Goal: Information Seeking & Learning: Get advice/opinions

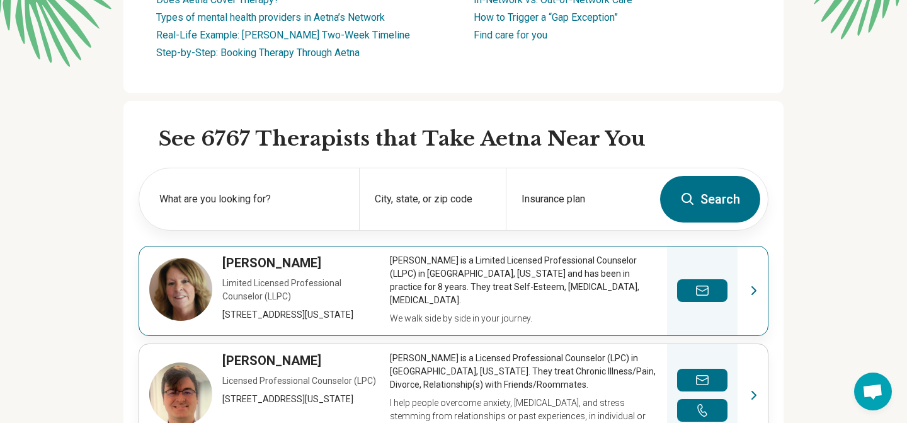
scroll to position [270, 0]
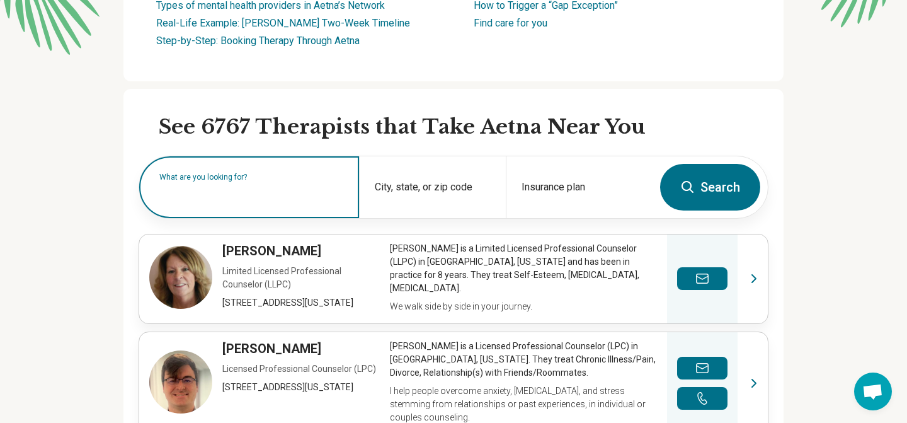
click at [252, 196] on input "text" at bounding box center [251, 193] width 185 height 15
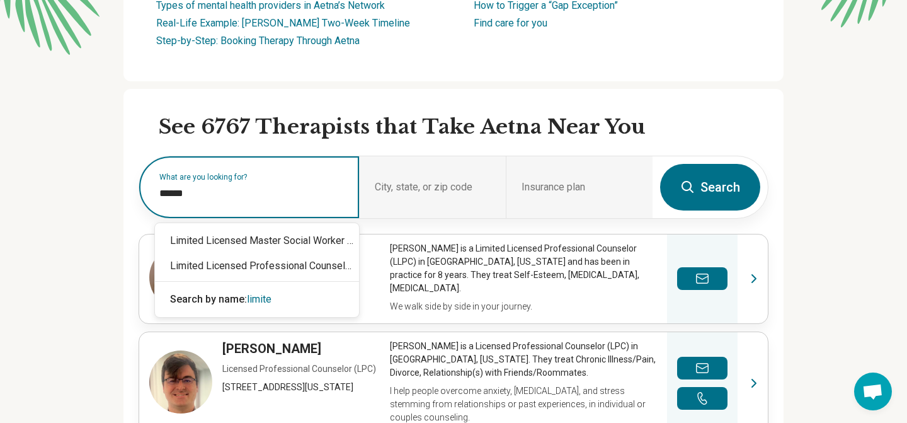
type input "*******"
click at [299, 263] on div "Limited Licensed Professional Counselor (LLPC)" at bounding box center [257, 265] width 204 height 25
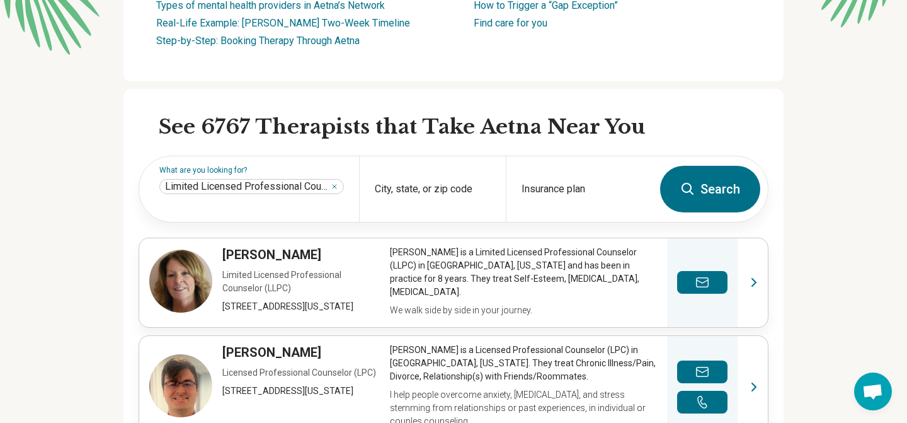
click at [745, 187] on button "Search" at bounding box center [710, 189] width 100 height 47
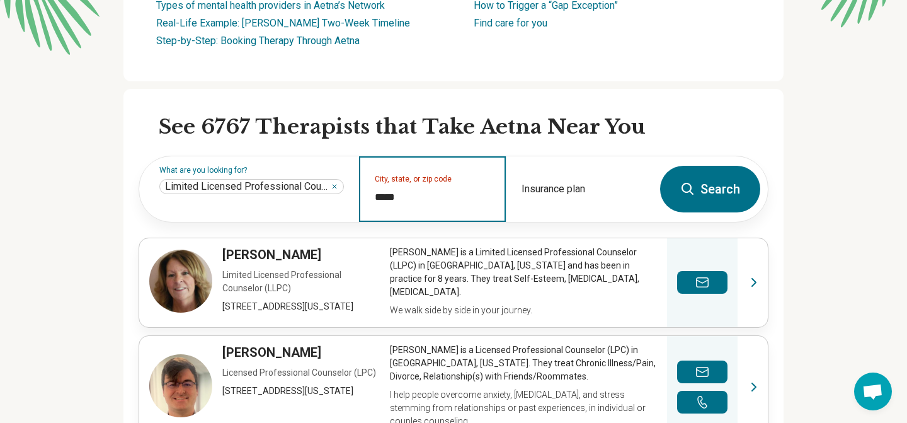
type input "*****"
click at [688, 192] on icon at bounding box center [688, 189] width 12 height 12
click at [462, 192] on input "City, state, or zip code" at bounding box center [433, 197] width 116 height 15
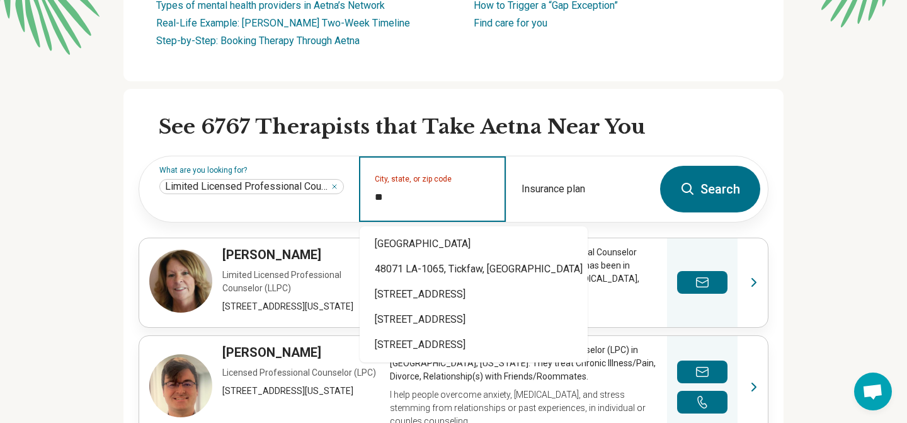
type input "*"
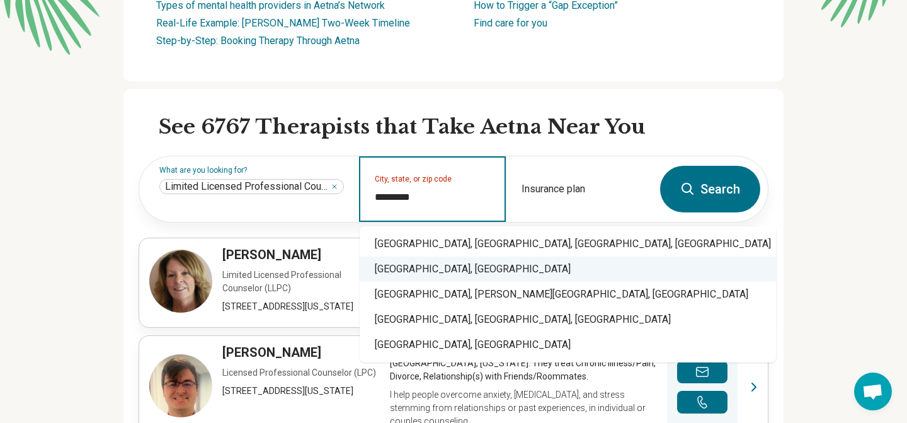
click at [430, 271] on div "Royal Oak, MI" at bounding box center [568, 268] width 416 height 25
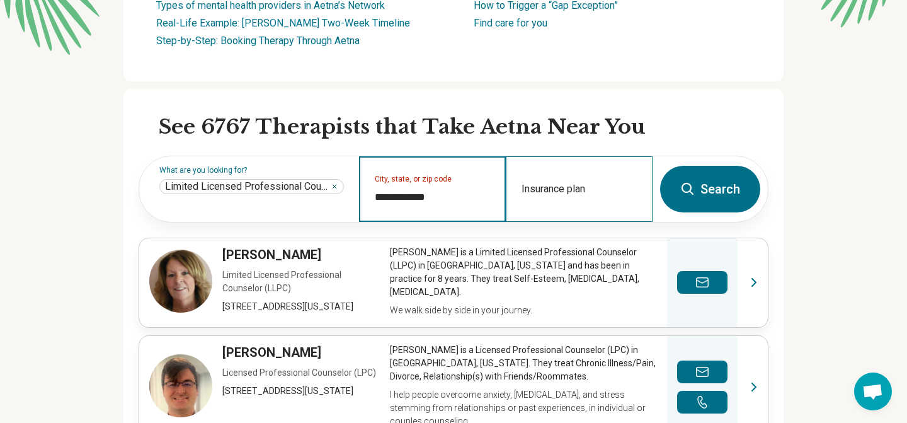
type input "**********"
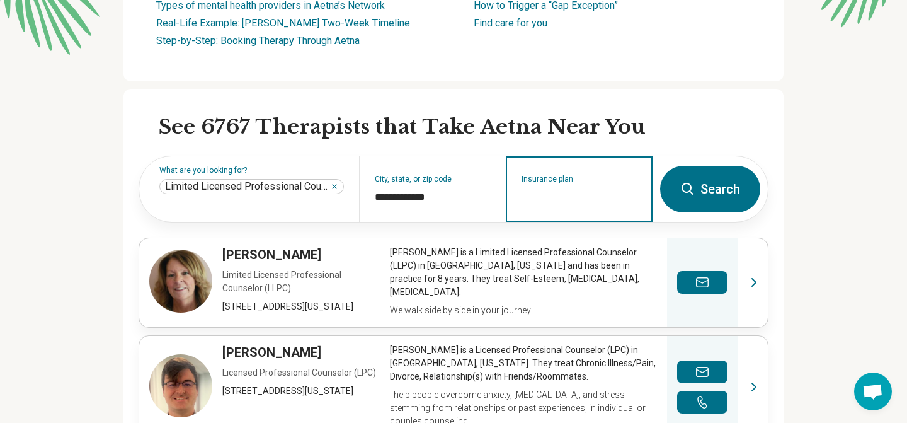
click at [595, 195] on input "Insurance plan" at bounding box center [580, 197] width 116 height 15
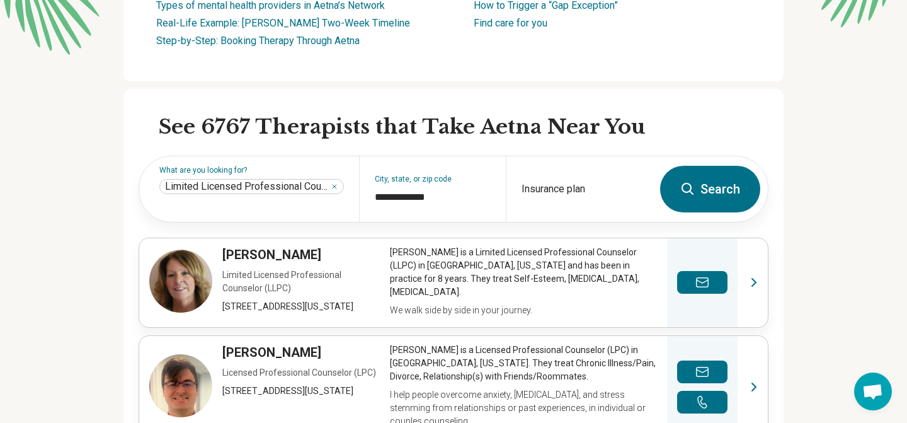
click at [719, 202] on button "Search" at bounding box center [710, 189] width 100 height 47
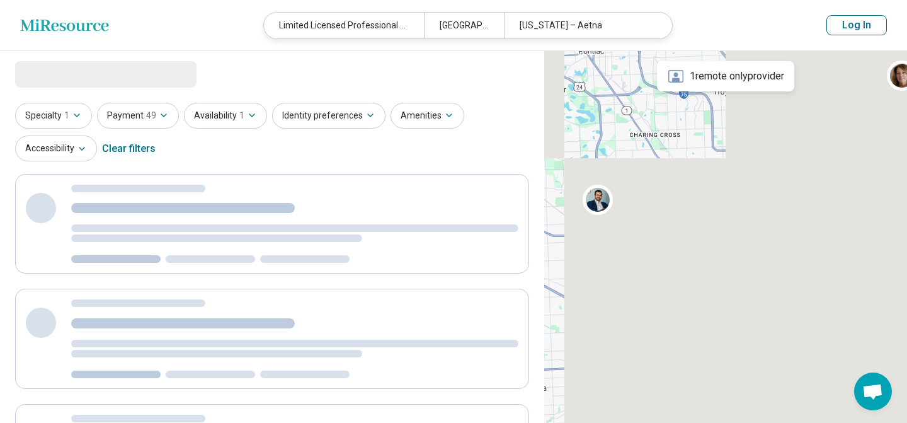
select select "***"
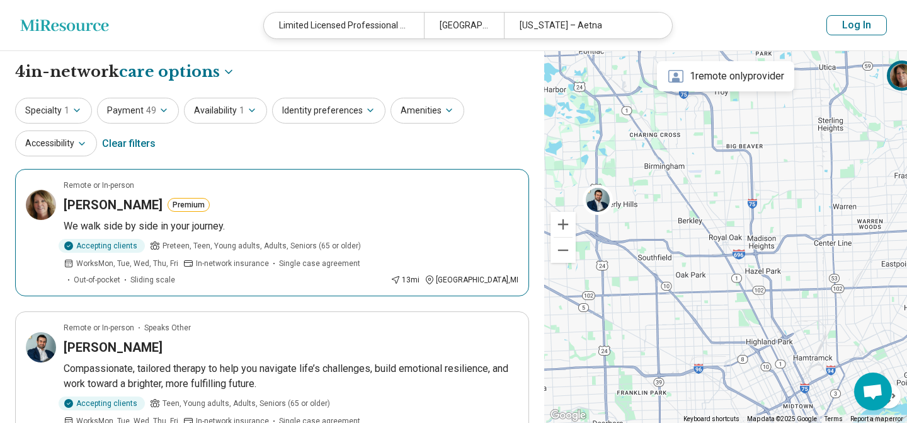
click at [221, 261] on span "In-network insurance" at bounding box center [232, 263] width 73 height 11
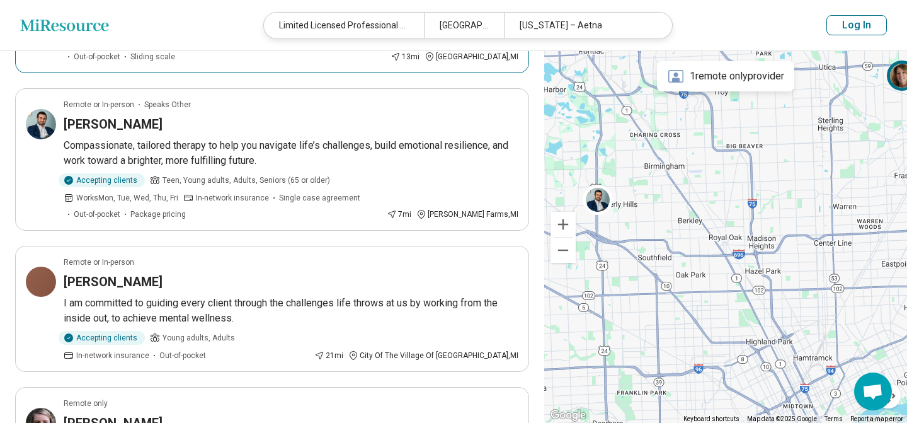
scroll to position [241, 0]
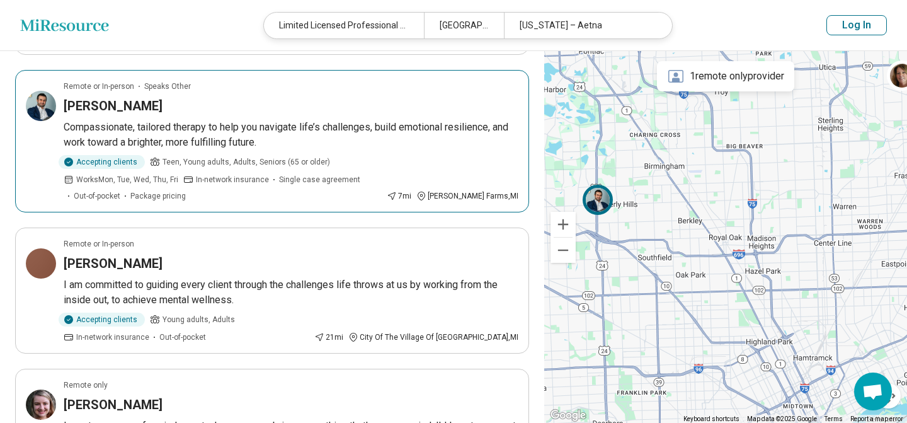
click at [334, 127] on p "Compassionate, tailored therapy to help you navigate life’s challenges, build e…" at bounding box center [291, 135] width 455 height 30
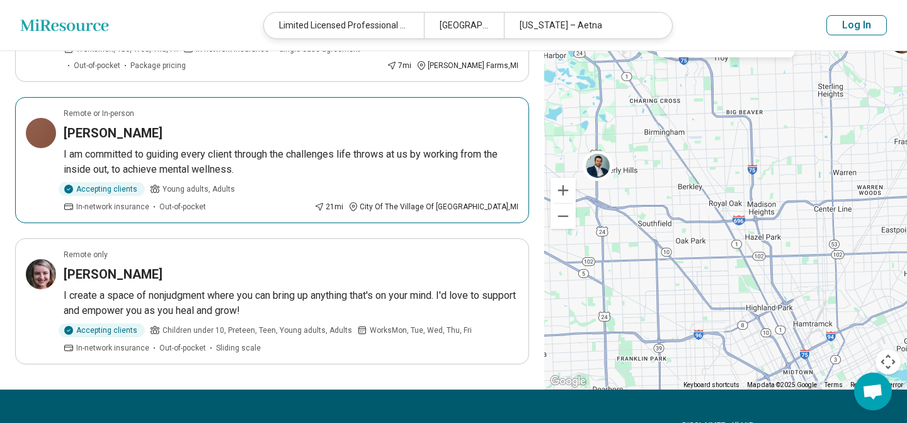
scroll to position [374, 0]
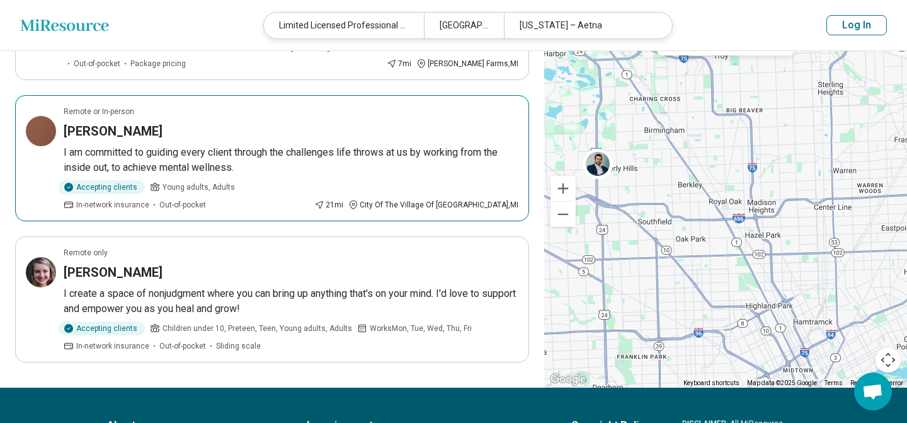
click at [328, 171] on p "I am committed to guiding every client through the challenges life throws at us…" at bounding box center [291, 160] width 455 height 30
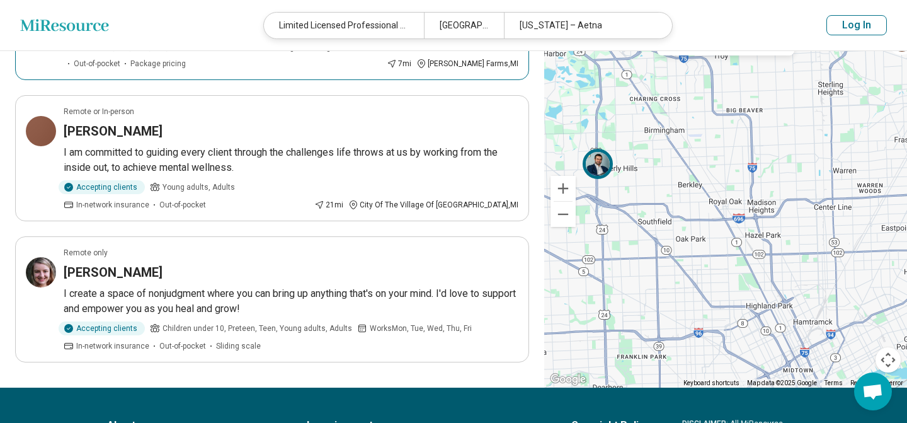
scroll to position [0, 0]
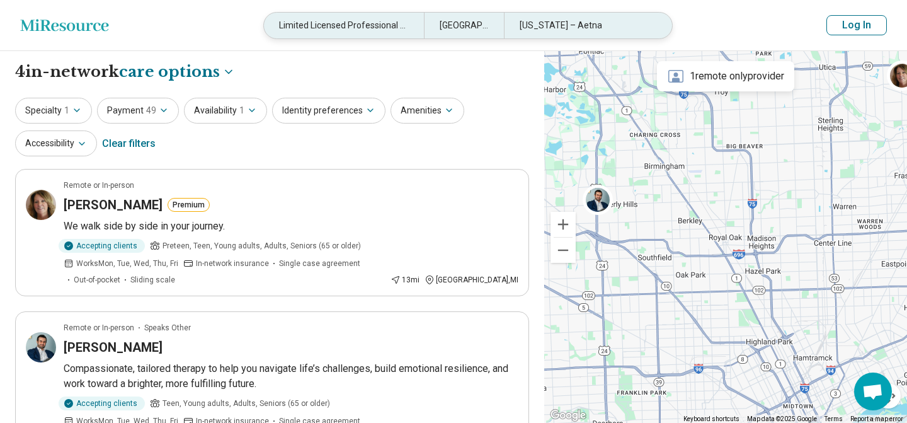
click at [552, 26] on div "Utah – Aetna" at bounding box center [584, 26] width 160 height 26
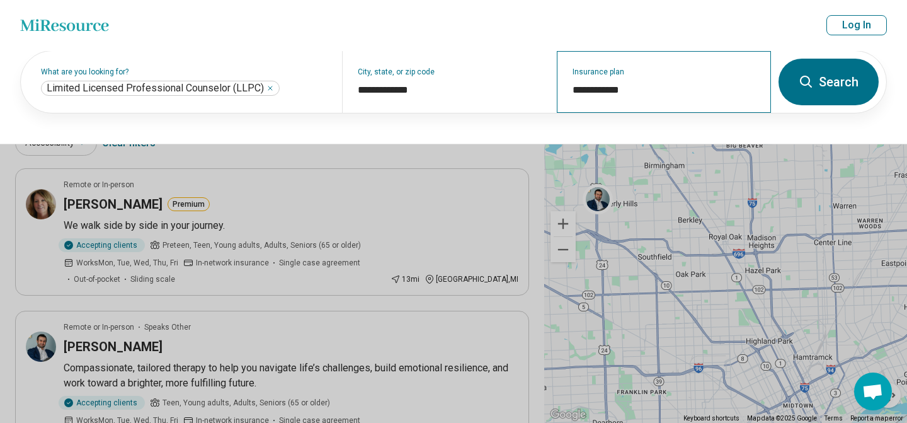
click at [614, 98] on div "**********" at bounding box center [664, 82] width 214 height 62
click at [611, 87] on input "**********" at bounding box center [664, 90] width 183 height 15
drag, startPoint x: 608, startPoint y: 89, endPoint x: 562, endPoint y: 90, distance: 46.0
click at [562, 90] on div "**********" at bounding box center [664, 82] width 214 height 62
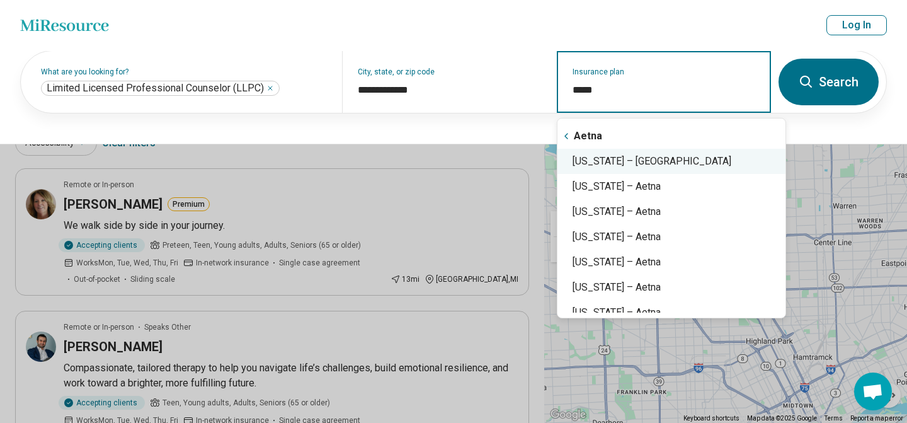
click at [647, 166] on div "Michigan – Aetna" at bounding box center [672, 161] width 228 height 25
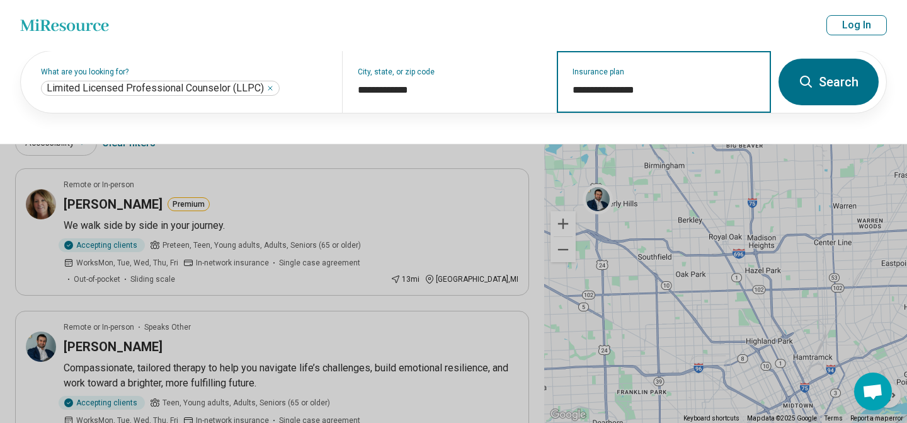
type input "**********"
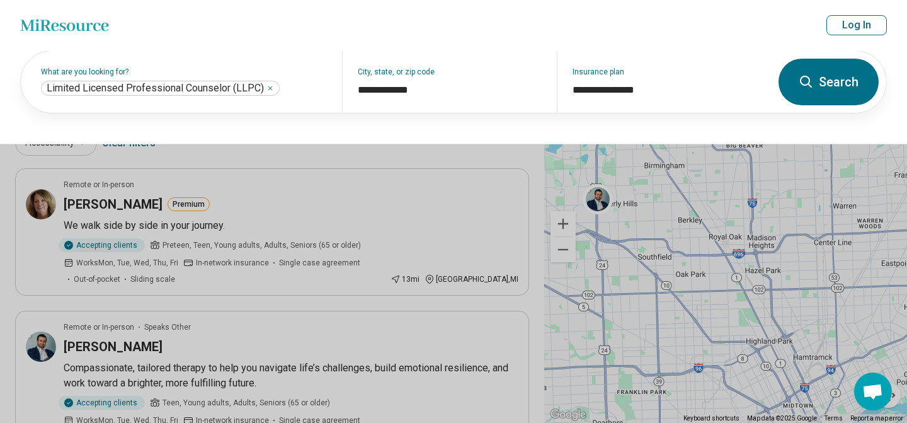
click at [840, 87] on button "Search" at bounding box center [829, 82] width 100 height 47
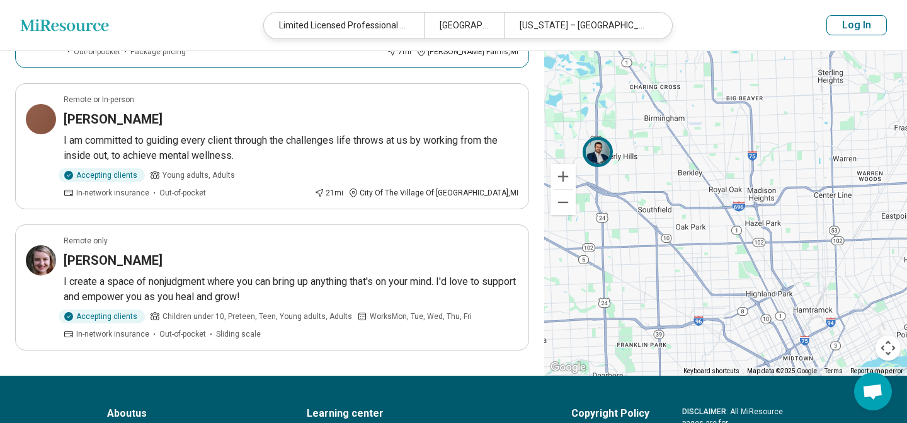
scroll to position [387, 0]
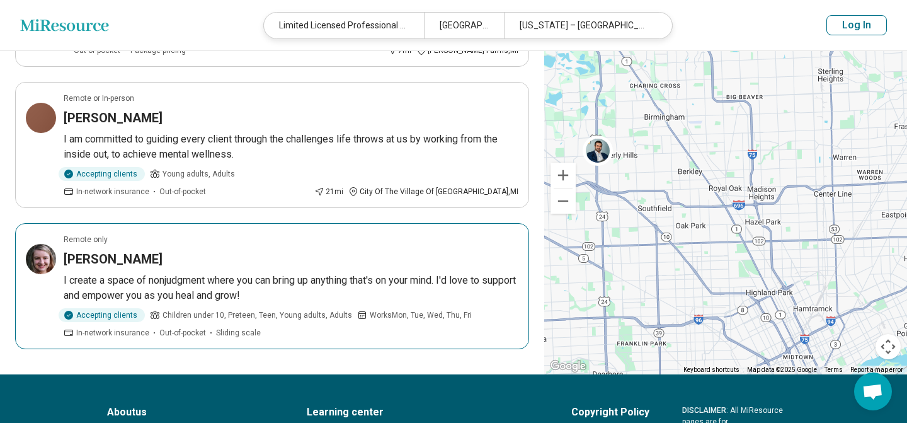
click at [396, 267] on article "Remote only Eileen Goff I create a space of nonjudgment where you can bring up …" at bounding box center [272, 286] width 514 height 126
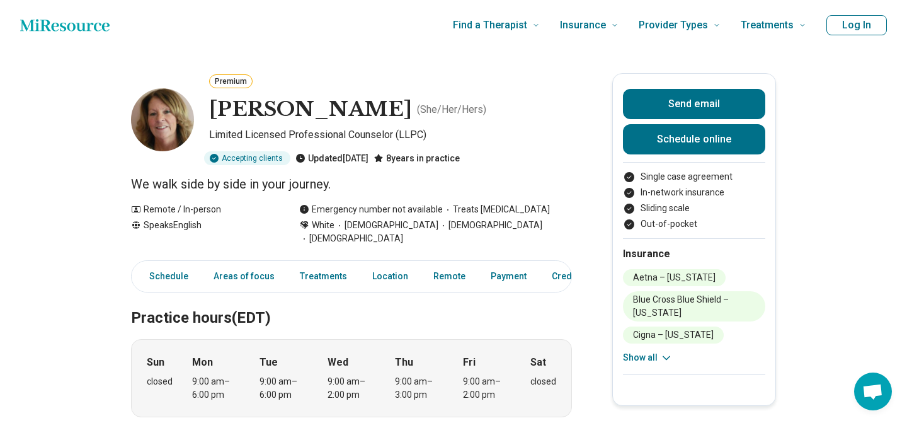
click at [643, 353] on button "Show all" at bounding box center [648, 357] width 50 height 13
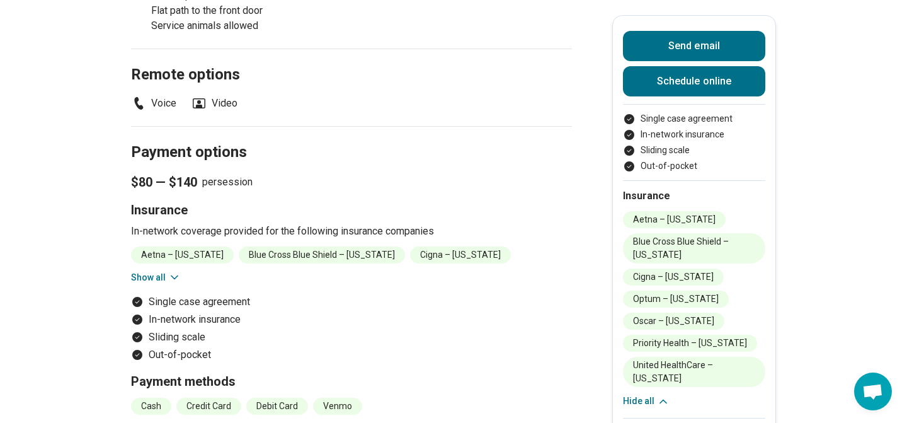
scroll to position [1316, 0]
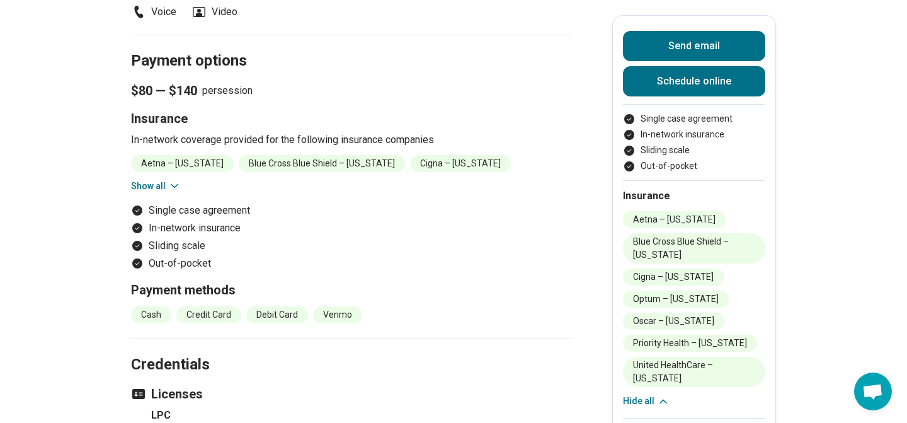
click at [149, 180] on button "Show all" at bounding box center [156, 186] width 50 height 13
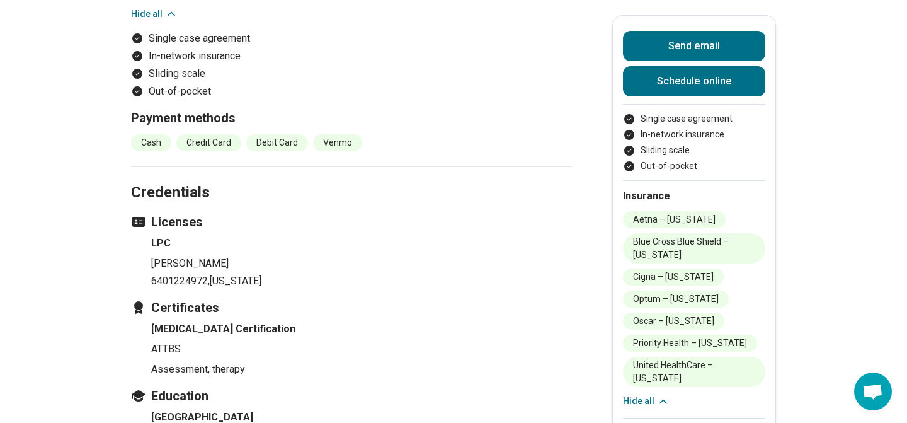
scroll to position [0, 0]
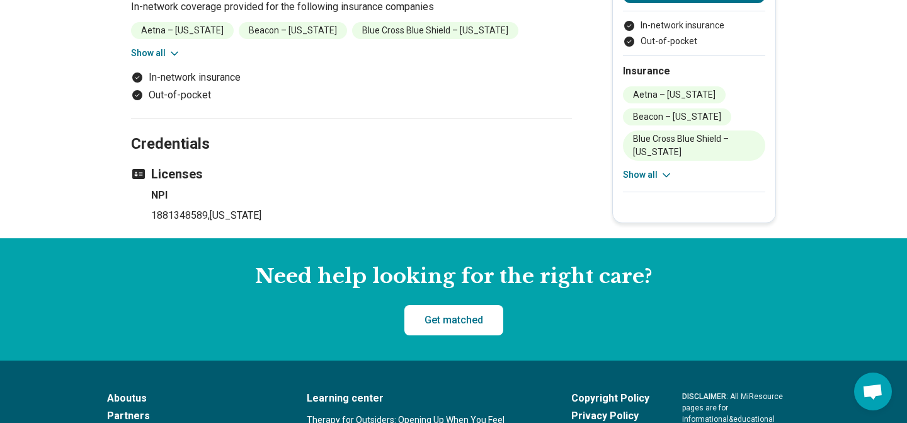
scroll to position [811, 0]
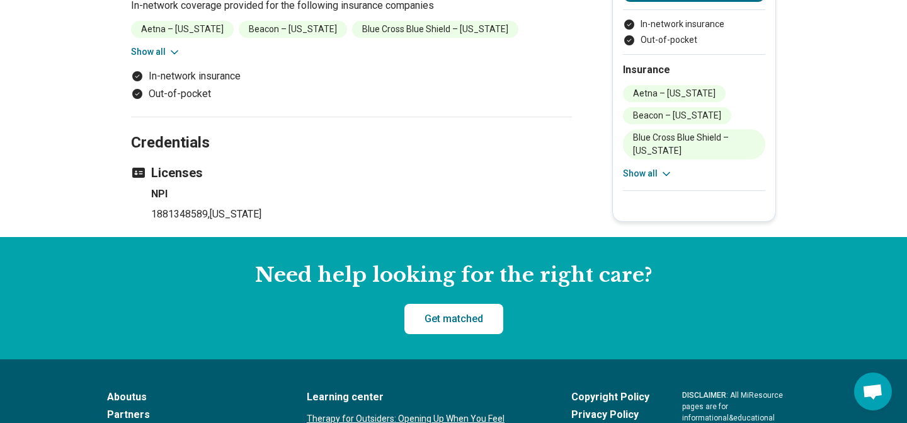
click at [634, 167] on button "Show all" at bounding box center [648, 173] width 50 height 13
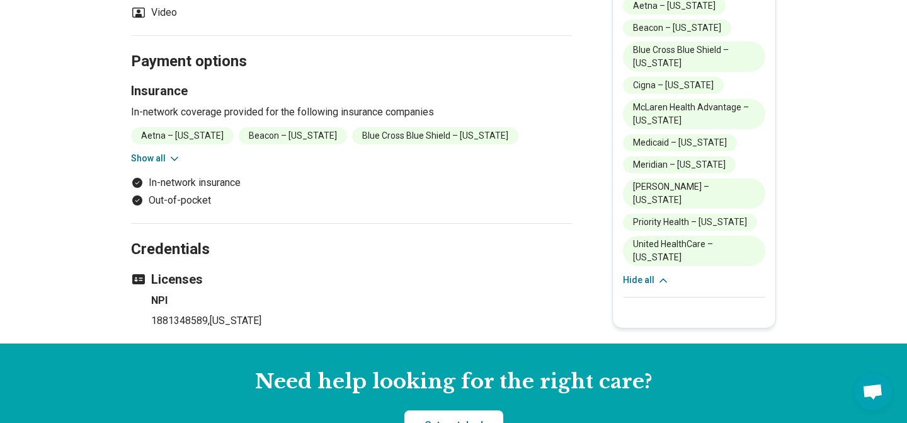
scroll to position [701, 0]
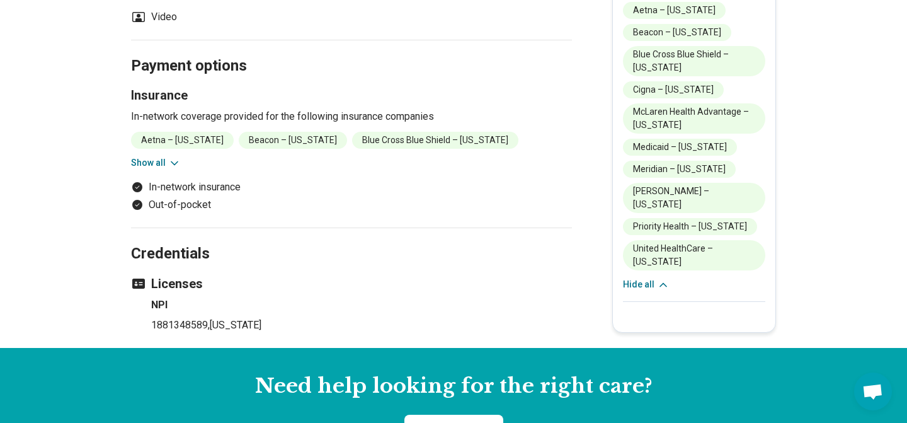
click at [154, 156] on button "Show all" at bounding box center [156, 162] width 50 height 13
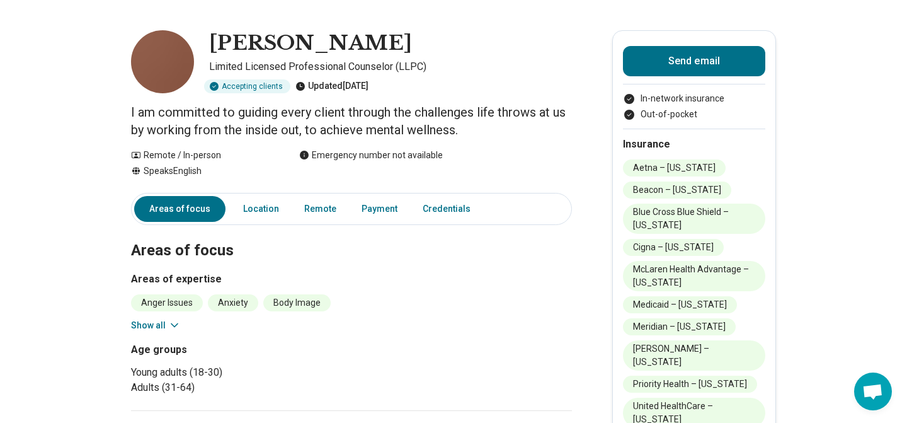
scroll to position [42, 0]
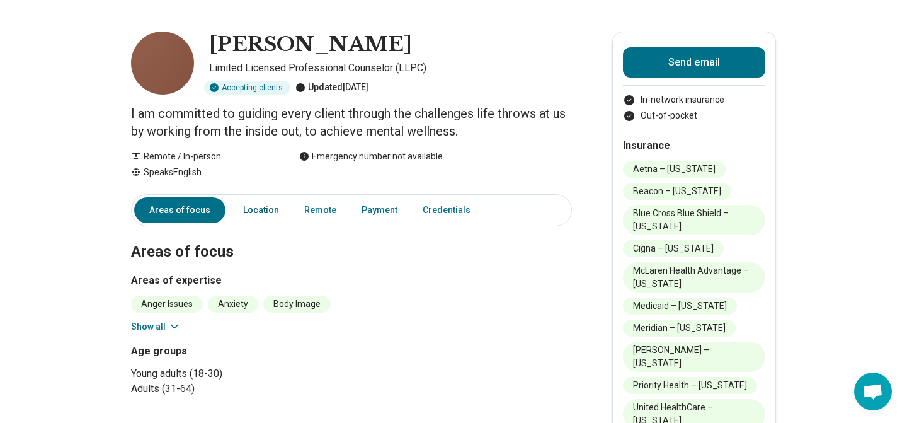
click at [276, 210] on link "Location" at bounding box center [261, 210] width 51 height 26
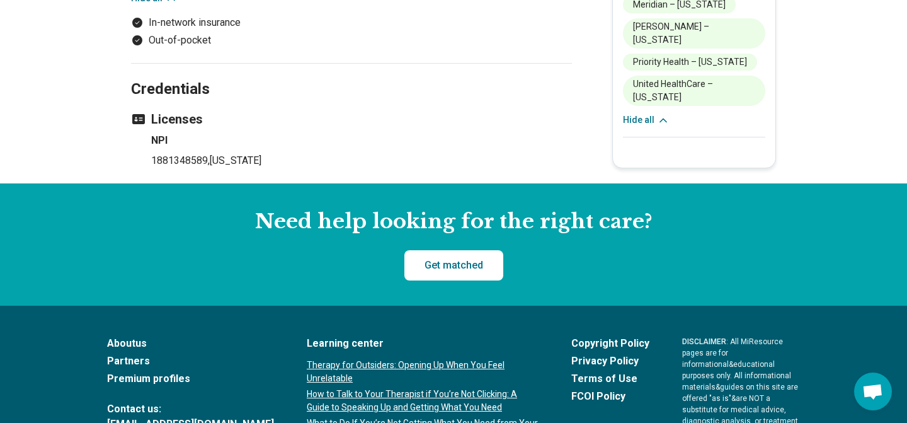
scroll to position [934, 0]
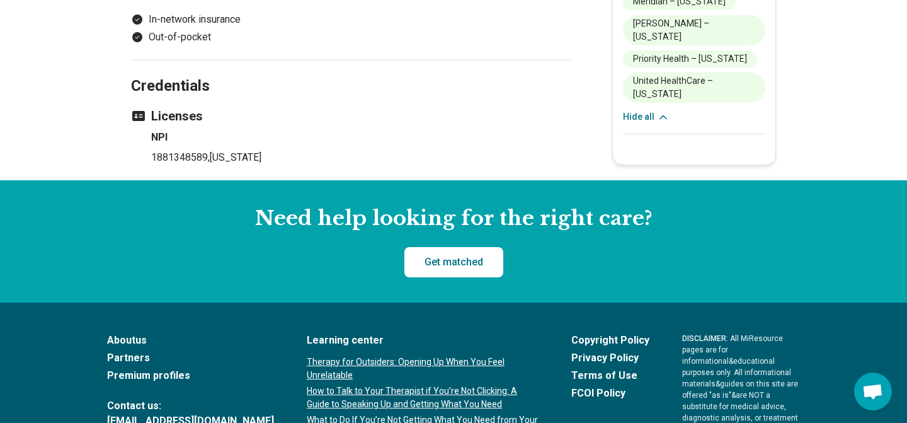
click at [186, 150] on p "1881348589 , Michigan" at bounding box center [361, 157] width 421 height 15
copy p "1881348589"
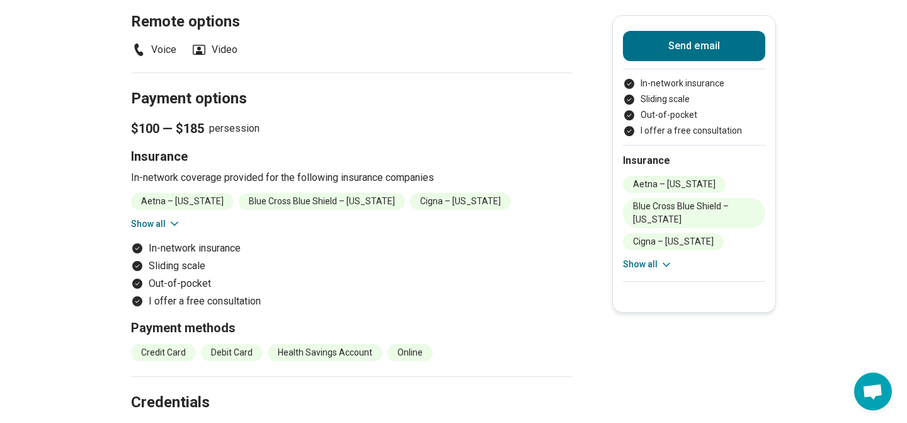
scroll to position [813, 0]
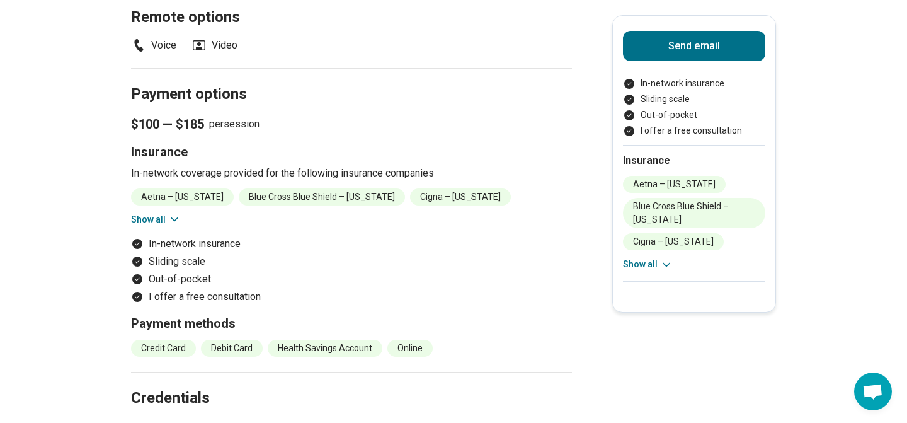
click at [171, 219] on icon at bounding box center [174, 219] width 6 height 3
